Goal: Transaction & Acquisition: Purchase product/service

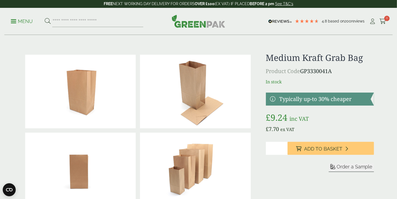
click at [17, 22] on p "Menu" at bounding box center [22, 21] width 22 height 7
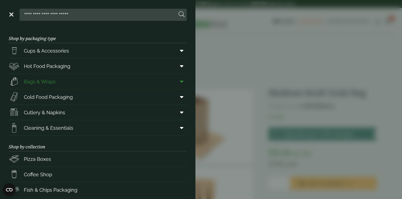
click at [34, 80] on span "Bags & Wraps" at bounding box center [40, 81] width 32 height 7
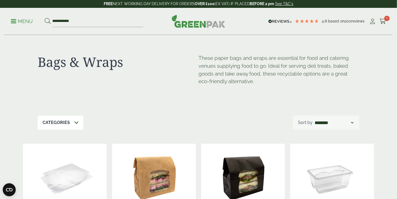
click at [78, 123] on div "Categories" at bounding box center [61, 123] width 46 height 14
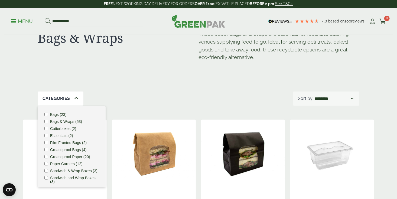
scroll to position [27, 0]
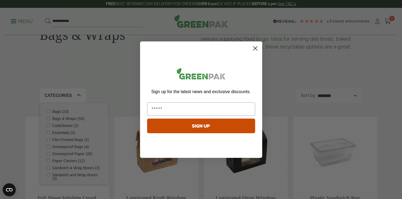
click at [255, 47] on circle "Close dialog" at bounding box center [254, 48] width 9 height 9
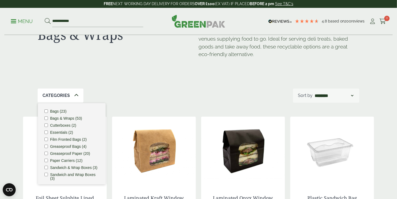
scroll to position [0, 0]
click at [139, 101] on div "Categories 1 Bags (23) Bags & Wraps (53) Cutterboxes (2) Essentials (2) Film Fr…" at bounding box center [199, 96] width 322 height 14
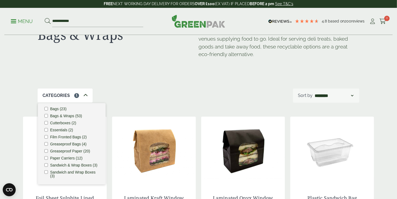
click at [139, 97] on div "Categories 1 Bags (23) Bags & Wraps (53) Cutterboxes (2) Essentials (2) Film Fr…" at bounding box center [199, 96] width 322 height 14
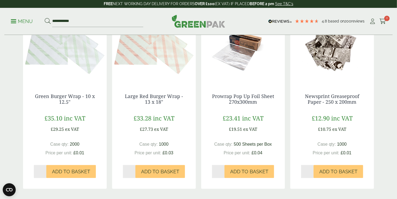
scroll to position [624, 0]
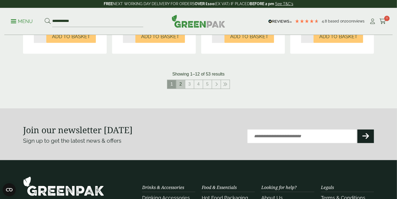
click at [185, 86] on link "2" at bounding box center [180, 84] width 9 height 9
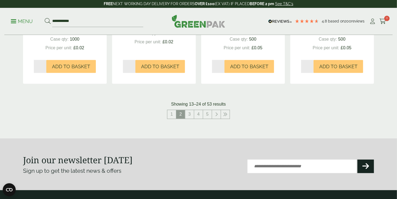
scroll to position [596, 0]
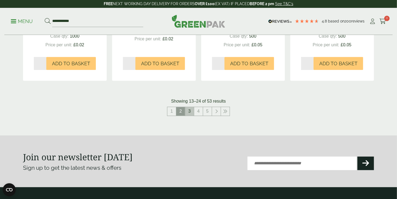
click at [188, 108] on link "3" at bounding box center [189, 111] width 9 height 9
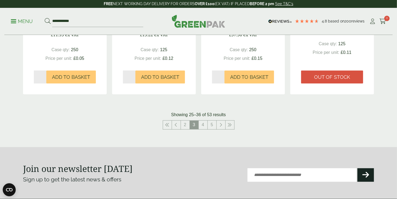
scroll to position [624, 0]
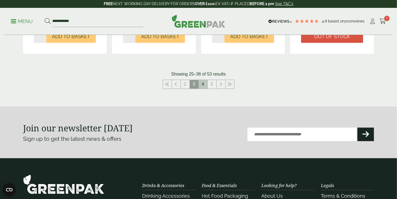
click at [205, 86] on link "4" at bounding box center [203, 84] width 9 height 9
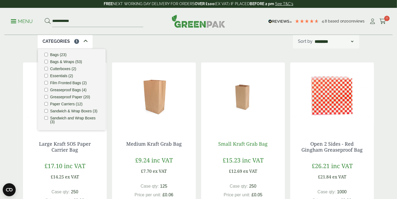
scroll to position [81, 0]
click at [234, 146] on link "Small Kraft Grab Bag" at bounding box center [243, 144] width 49 height 7
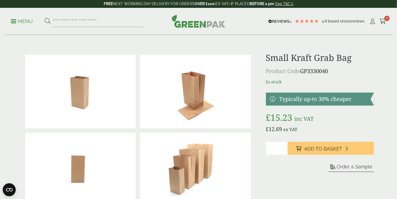
click at [298, 100] on link at bounding box center [320, 99] width 108 height 13
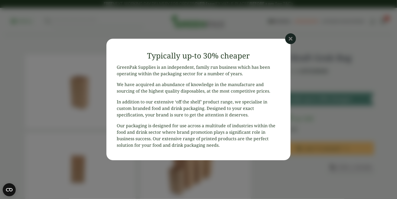
click at [291, 42] on icon at bounding box center [290, 38] width 11 height 11
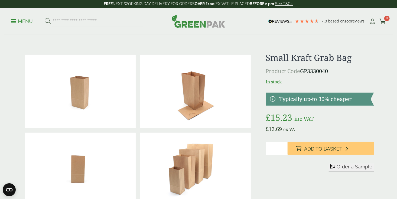
click at [14, 21] on p "Menu" at bounding box center [22, 21] width 22 height 7
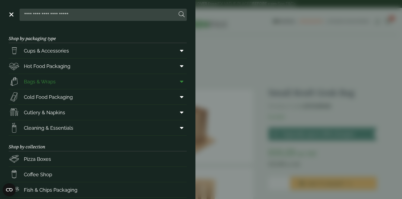
click at [51, 82] on span "Bags & Wraps" at bounding box center [40, 81] width 32 height 7
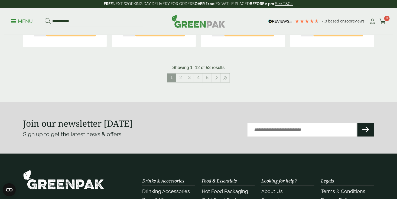
scroll to position [651, 0]
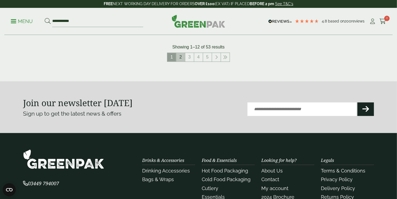
click at [183, 57] on link "2" at bounding box center [180, 57] width 9 height 9
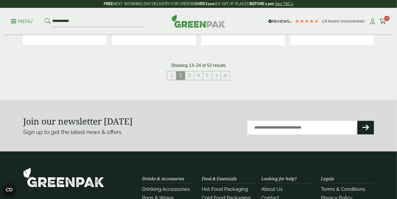
scroll to position [648, 0]
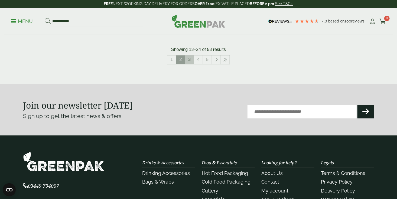
click at [189, 61] on link "3" at bounding box center [189, 59] width 9 height 9
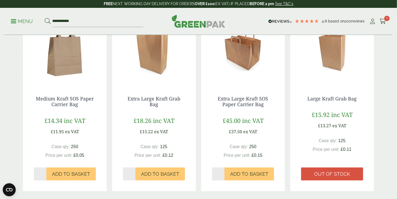
scroll to position [431, 0]
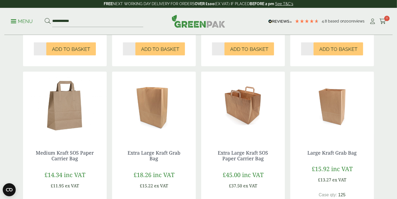
click at [335, 119] on img at bounding box center [333, 106] width 84 height 68
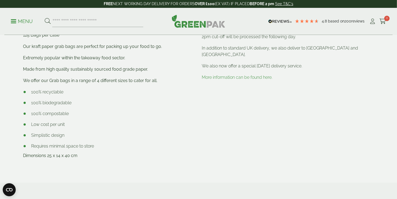
scroll to position [244, 0]
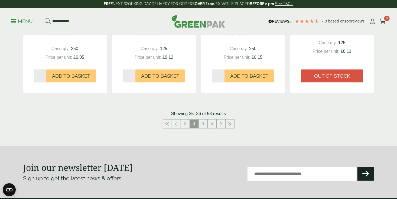
scroll to position [584, 0]
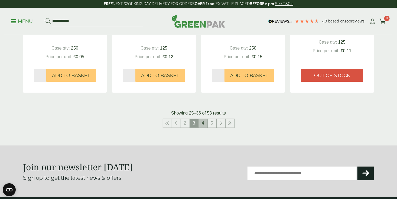
click at [203, 126] on link "4" at bounding box center [203, 123] width 9 height 9
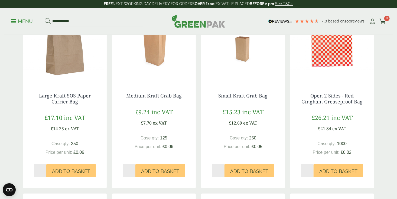
scroll to position [136, 0]
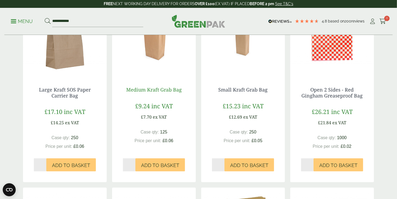
click at [154, 91] on link "Medium Kraft Grab Bag" at bounding box center [154, 89] width 56 height 7
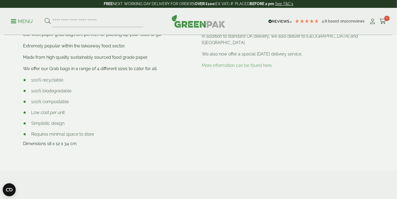
scroll to position [244, 0]
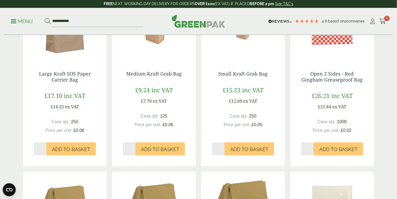
scroll to position [163, 0]
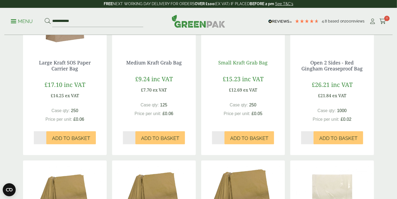
click at [241, 64] on link "Small Kraft Grab Bag" at bounding box center [243, 62] width 49 height 7
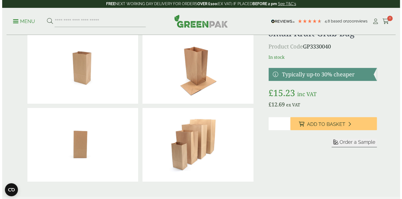
scroll to position [27, 0]
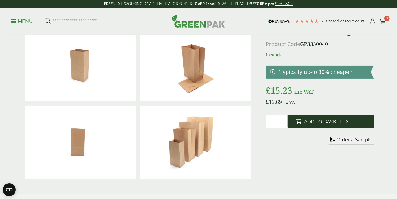
click at [326, 122] on span "Add to Basket" at bounding box center [324, 122] width 38 height 6
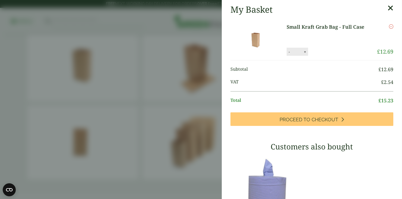
scroll to position [0, 0]
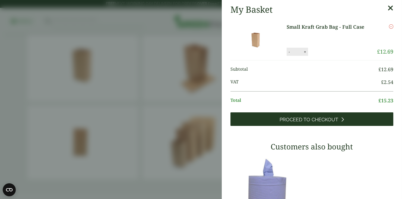
click at [298, 120] on span "Proceed to Checkout" at bounding box center [309, 120] width 59 height 6
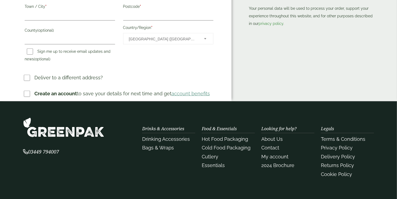
scroll to position [217, 0]
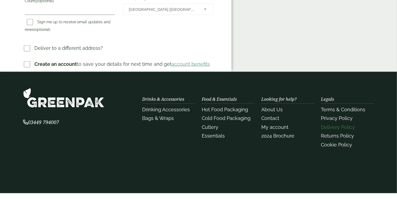
click at [333, 127] on link "Delivery Policy" at bounding box center [338, 127] width 34 height 6
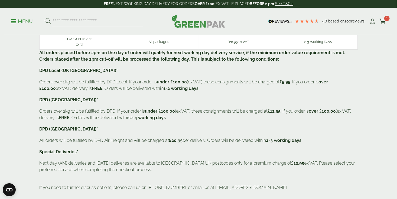
scroll to position [81, 0]
